Goal: Use online tool/utility: Utilize a website feature to perform a specific function

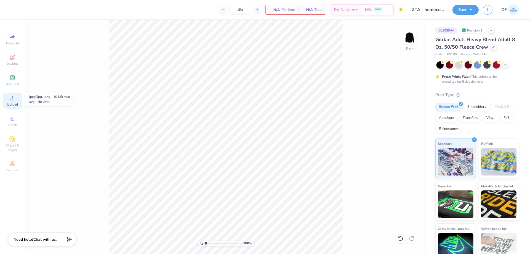
click at [13, 102] on div "Upload" at bounding box center [12, 100] width 19 height 16
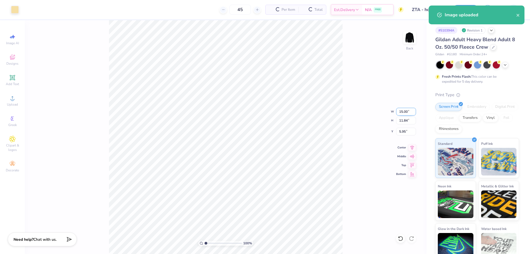
click at [398, 110] on input "15.00" at bounding box center [406, 112] width 20 height 8
type input "11.00"
type input "8.68"
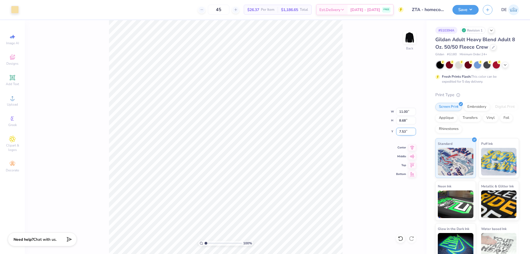
click at [401, 131] on input "7.53" at bounding box center [406, 132] width 20 height 8
type input "3.00"
click at [400, 113] on input "11.00" at bounding box center [406, 112] width 20 height 8
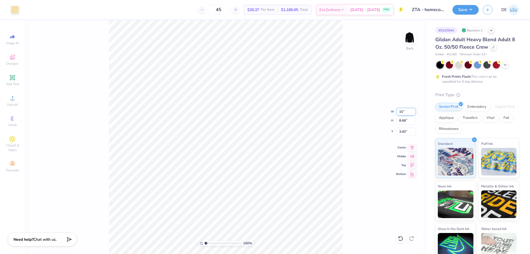
type input "10.00"
type input "7.90"
type input "3.39"
click at [394, 131] on div "100 % Back W 10.00 10.00 " H 7.90 7.90 " Y 3.39 3.39 " Center Middle Top Bottom" at bounding box center [226, 137] width 402 height 234
click at [399, 131] on input "3.39" at bounding box center [406, 132] width 20 height 8
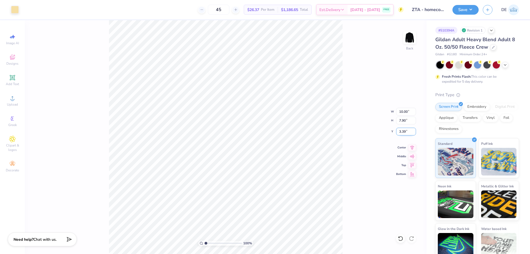
click at [399, 131] on input "3.39" at bounding box center [406, 132] width 20 height 8
type input "3.00"
click at [400, 110] on input "10.00" at bounding box center [406, 112] width 20 height 8
type input "9.00"
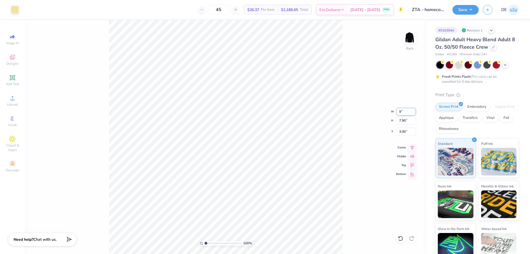
type input "7.11"
click at [400, 134] on input "3.39" at bounding box center [406, 132] width 20 height 8
type input "3.00"
click at [399, 112] on input "9.00" at bounding box center [406, 112] width 20 height 8
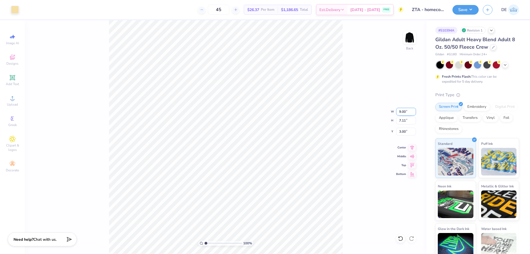
click at [399, 112] on input "9.00" at bounding box center [406, 112] width 20 height 8
type input "10.00"
type input "7.90"
type input "2.60"
click at [401, 111] on input "10.00" at bounding box center [406, 112] width 20 height 8
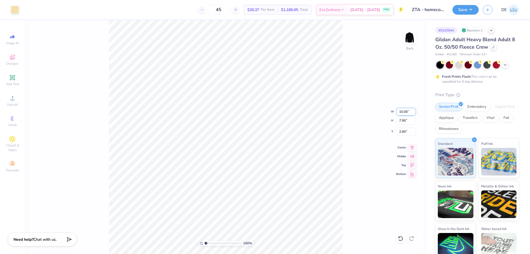
click at [401, 111] on input "10.00" at bounding box center [406, 112] width 20 height 8
type input "9.50"
type input "7.50"
click at [399, 129] on input "2.80" at bounding box center [406, 132] width 20 height 8
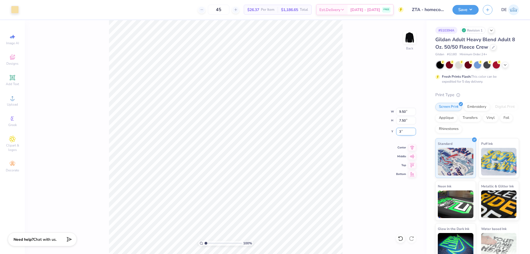
type input "3.00"
click at [462, 15] on div "Save DE" at bounding box center [491, 9] width 78 height 19
click at [462, 12] on button "Save" at bounding box center [465, 9] width 26 height 10
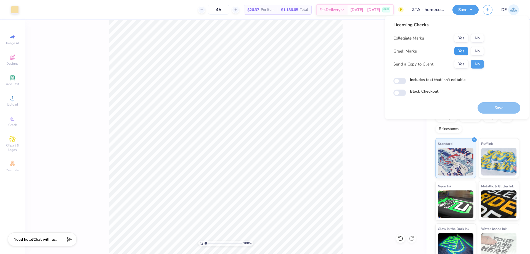
click at [462, 53] on button "Yes" at bounding box center [461, 51] width 14 height 9
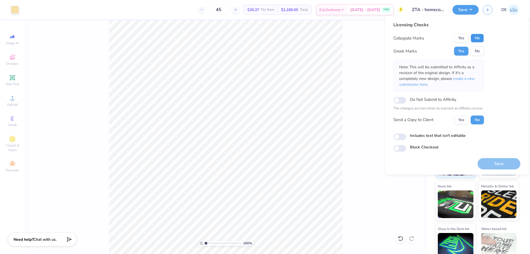
click at [481, 38] on button "No" at bounding box center [477, 38] width 13 height 9
click at [497, 161] on button "Save" at bounding box center [499, 163] width 43 height 11
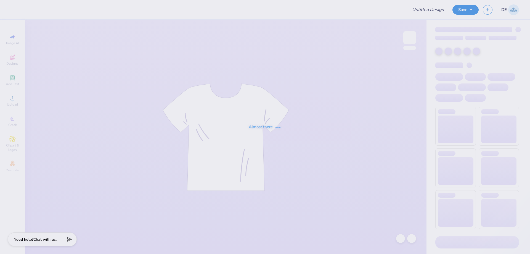
type input "[PERSON_NAME] : [US_STATE][GEOGRAPHIC_DATA]"
